Goal: Book appointment/travel/reservation

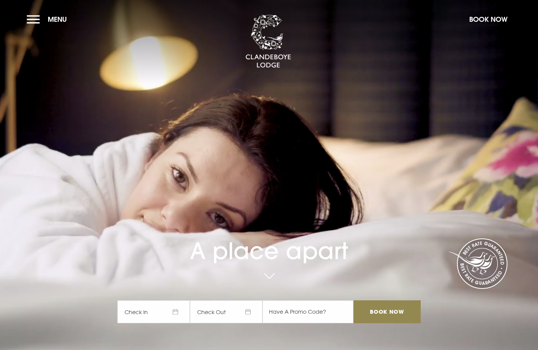
click at [165, 312] on span "Check In" at bounding box center [153, 311] width 73 height 23
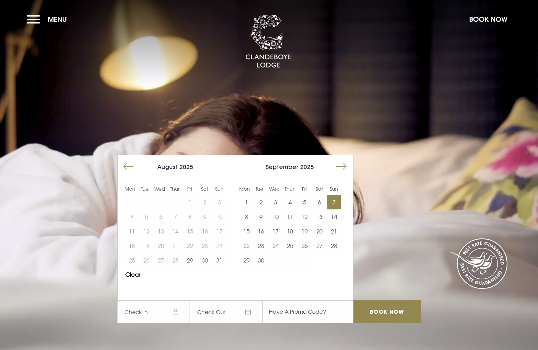
click at [331, 202] on button "7" at bounding box center [334, 202] width 15 height 15
click at [268, 219] on button "9" at bounding box center [261, 216] width 15 height 15
click at [254, 219] on button "8" at bounding box center [246, 216] width 15 height 15
click at [292, 215] on button "11" at bounding box center [290, 216] width 15 height 15
click at [253, 219] on button "8" at bounding box center [246, 216] width 15 height 15
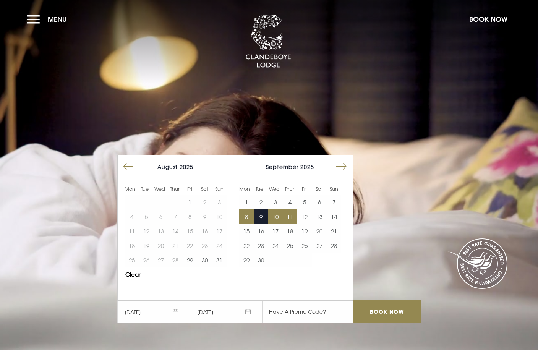
click at [278, 217] on button "10" at bounding box center [275, 216] width 15 height 15
click at [360, 315] on input "Book Now" at bounding box center [386, 311] width 67 height 23
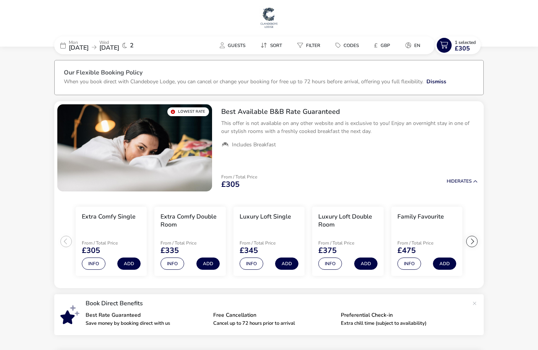
drag, startPoint x: 24, startPoint y: 200, endPoint x: 20, endPoint y: 194, distance: 7.1
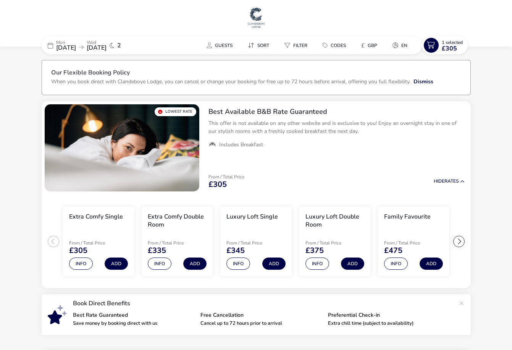
click at [218, 52] on div "Guests Sort Filter Codes £ GBP en" at bounding box center [291, 45] width 261 height 18
click at [218, 45] on span "Guests" at bounding box center [224, 45] width 18 height 6
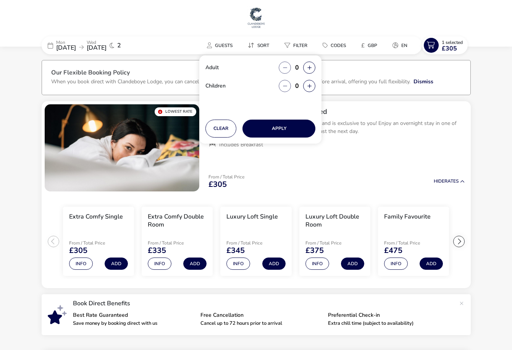
click at [316, 65] on div "Adult 0 Children 0" at bounding box center [260, 84] width 122 height 58
drag, startPoint x: 311, startPoint y: 67, endPoint x: 309, endPoint y: 75, distance: 8.2
click at [309, 67] on button "button" at bounding box center [309, 67] width 12 height 12
type input "1"
click at [294, 129] on button "Apply" at bounding box center [279, 129] width 73 height 18
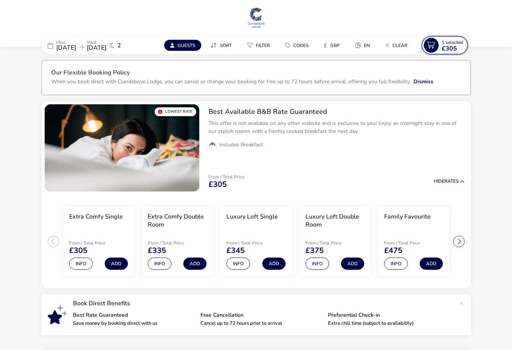
click at [445, 50] on span "£305" at bounding box center [449, 48] width 15 height 6
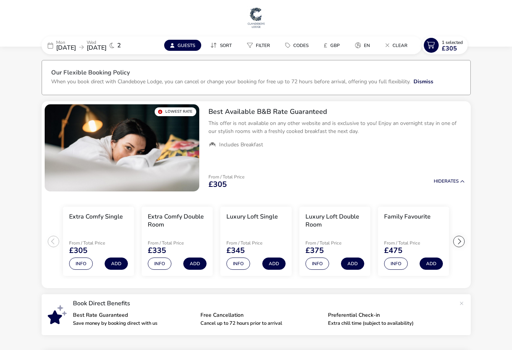
click at [289, 19] on h1 at bounding box center [256, 18] width 506 height 24
click at [265, 18] on img at bounding box center [256, 17] width 19 height 23
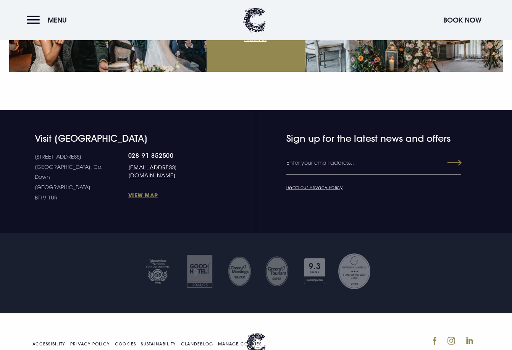
scroll to position [2858, 0]
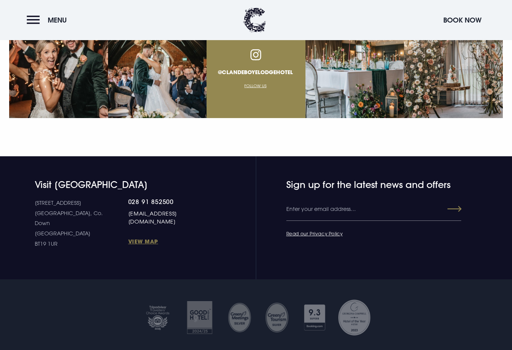
drag, startPoint x: 209, startPoint y: 189, endPoint x: 105, endPoint y: 188, distance: 103.1
click at [105, 198] on div "[STREET_ADDRESS] Down [GEOGRAPHIC_DATA] BT19 1UR 028 91 852500 [EMAIL_ADDRESS][…" at bounding box center [122, 223] width 175 height 51
copy link "[EMAIL_ADDRESS][DOMAIN_NAME]"
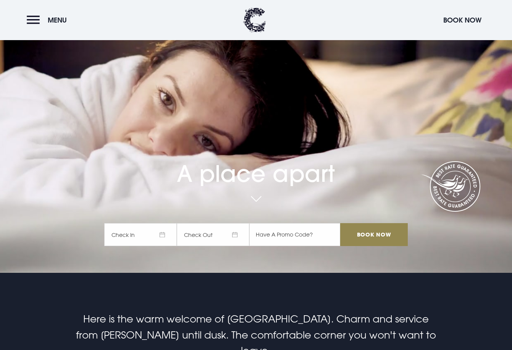
scroll to position [0, 0]
